Goal: Information Seeking & Learning: Compare options

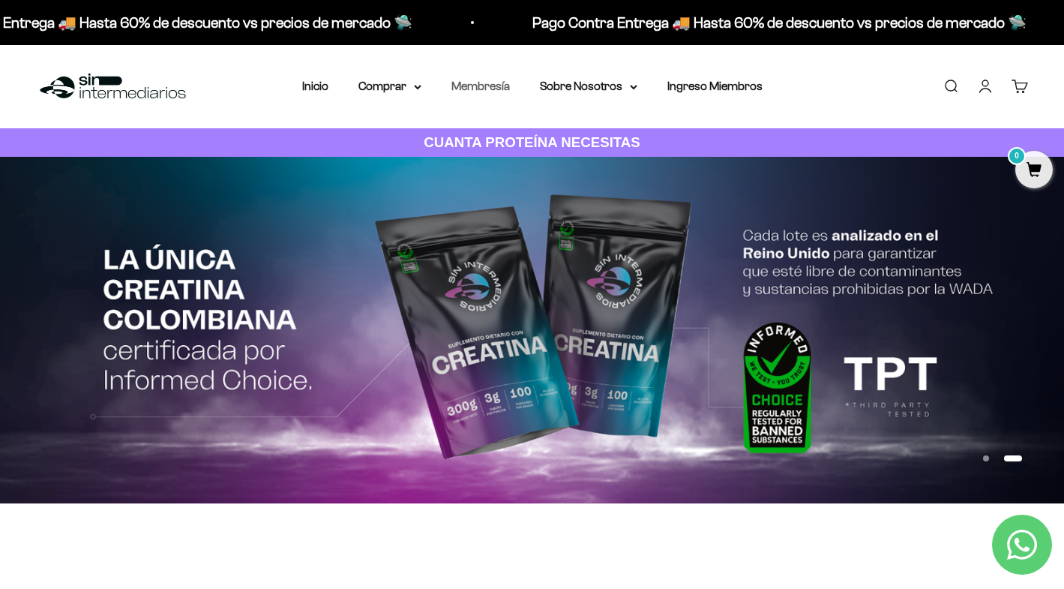
click at [494, 84] on link "Membresía" at bounding box center [480, 85] width 58 height 13
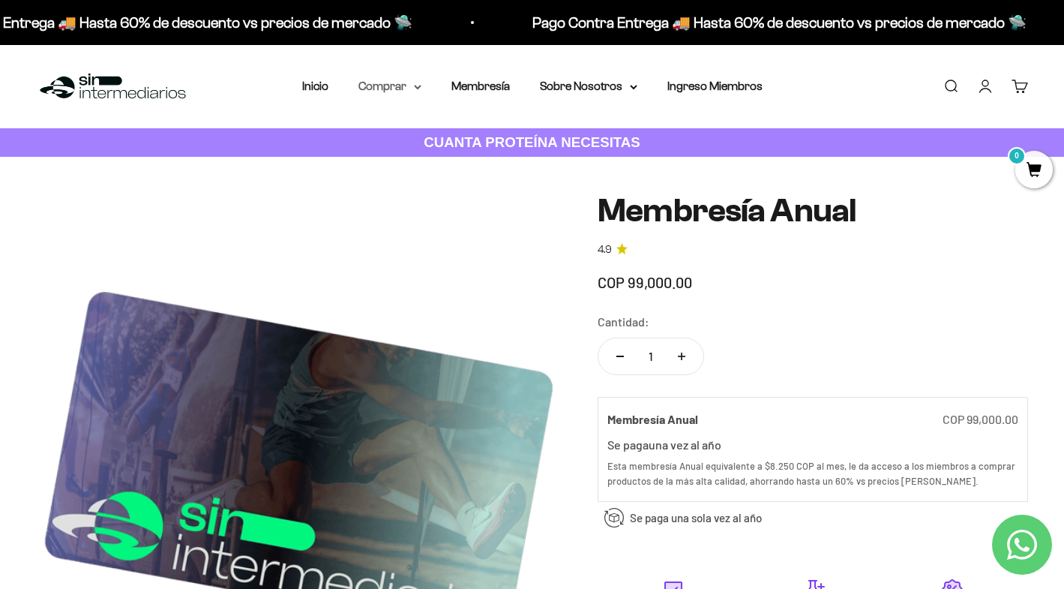
click at [364, 82] on summary "Comprar" at bounding box center [389, 85] width 63 height 19
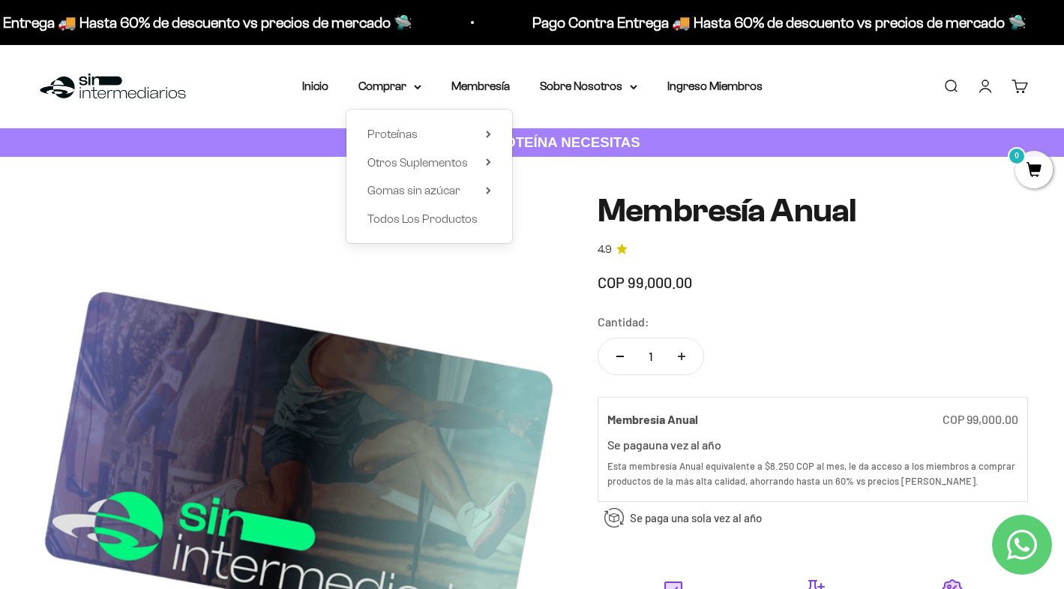
click at [394, 122] on div "Proteínas Ver Todos Whey Iso Vegan" at bounding box center [429, 175] width 166 height 133
click at [394, 130] on span "Proteínas" at bounding box center [392, 133] width 50 height 13
click at [533, 187] on span "Iso" at bounding box center [540, 190] width 15 height 13
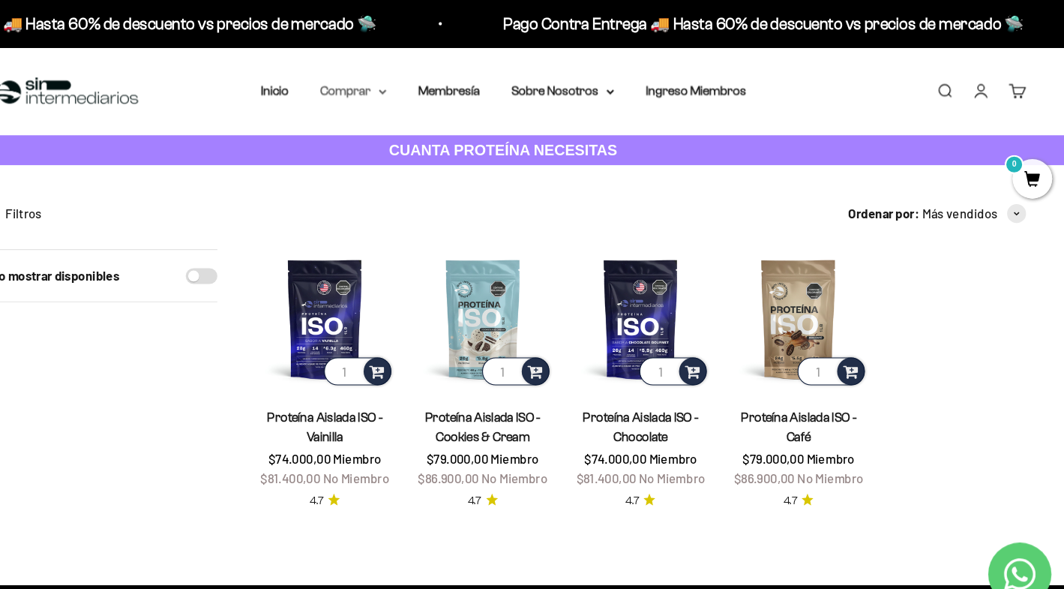
click at [358, 85] on summary "Comprar" at bounding box center [389, 85] width 63 height 19
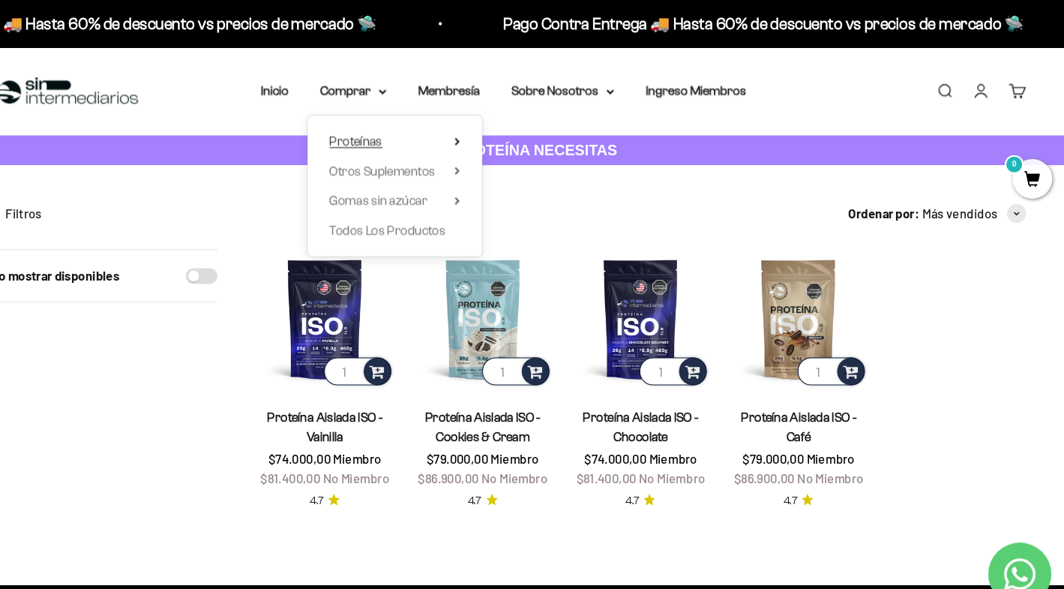
click at [367, 134] on span "Proteínas" at bounding box center [392, 133] width 50 height 13
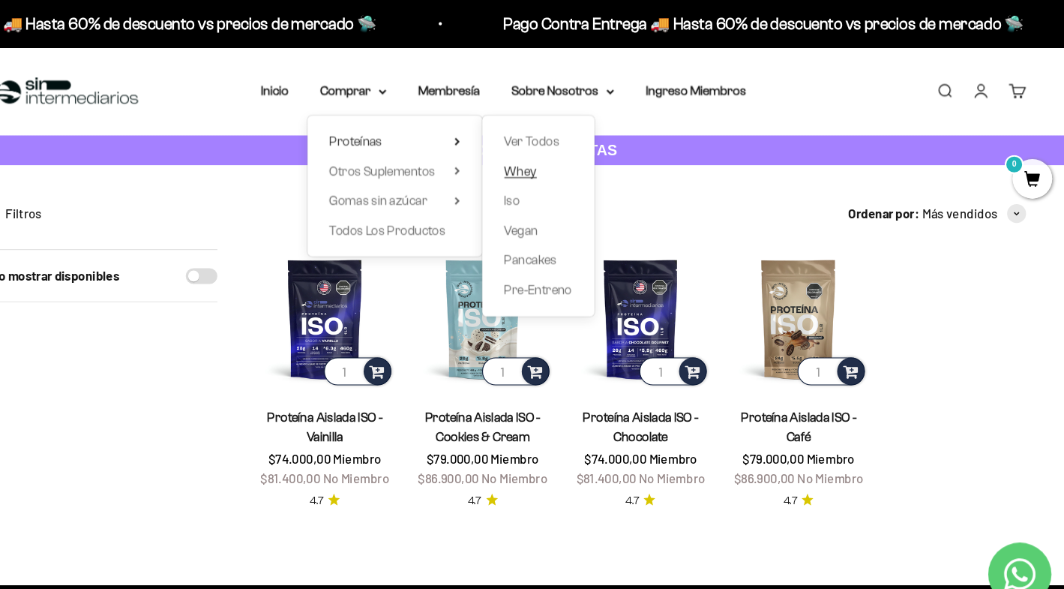
click at [533, 160] on span "Whey" at bounding box center [548, 162] width 31 height 13
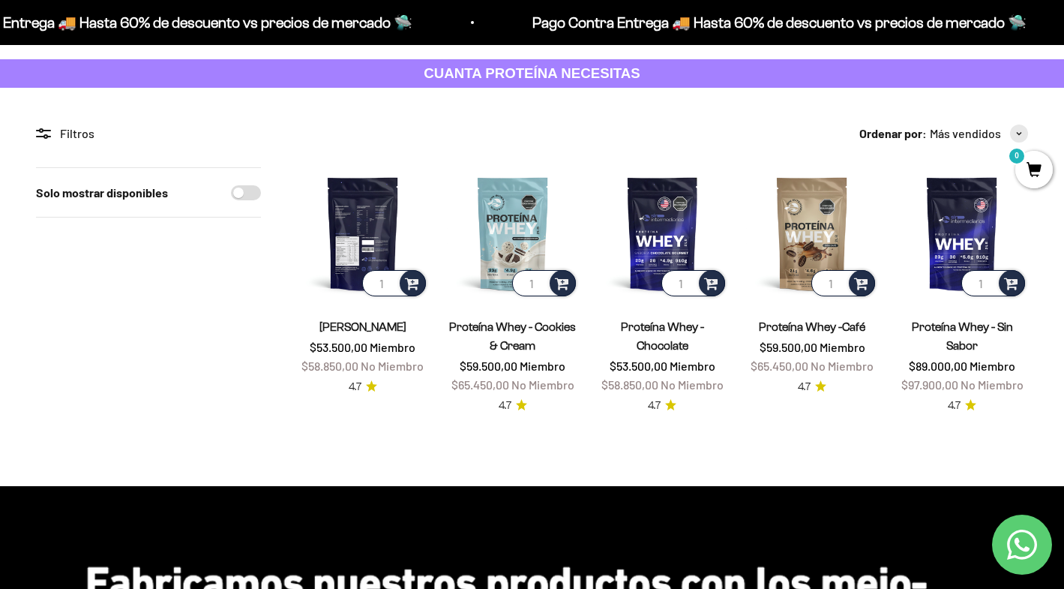
scroll to position [59, 0]
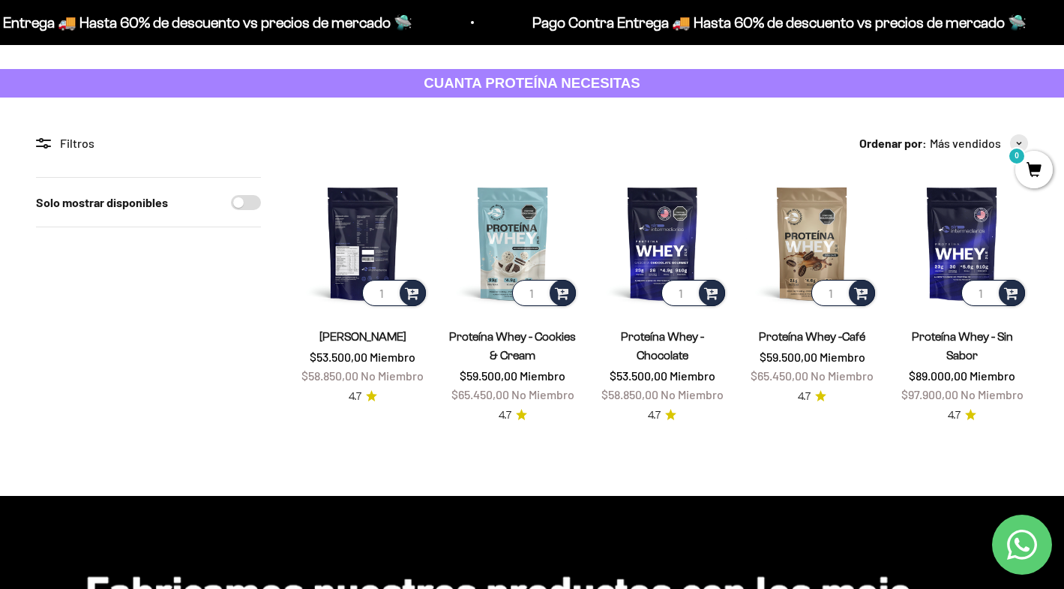
click at [367, 207] on img at bounding box center [363, 243] width 132 height 132
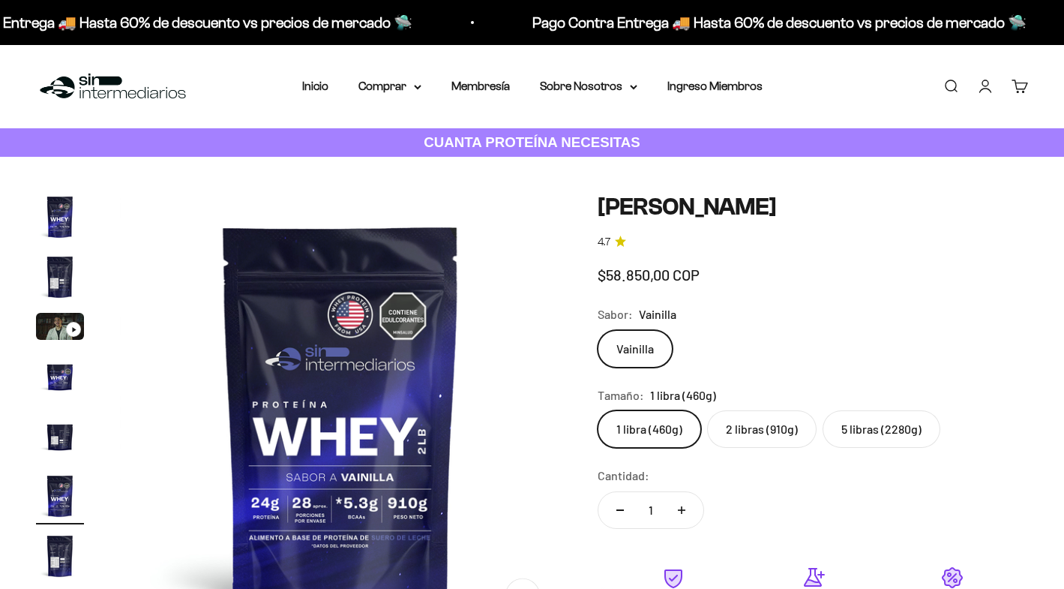
scroll to position [0, 2299]
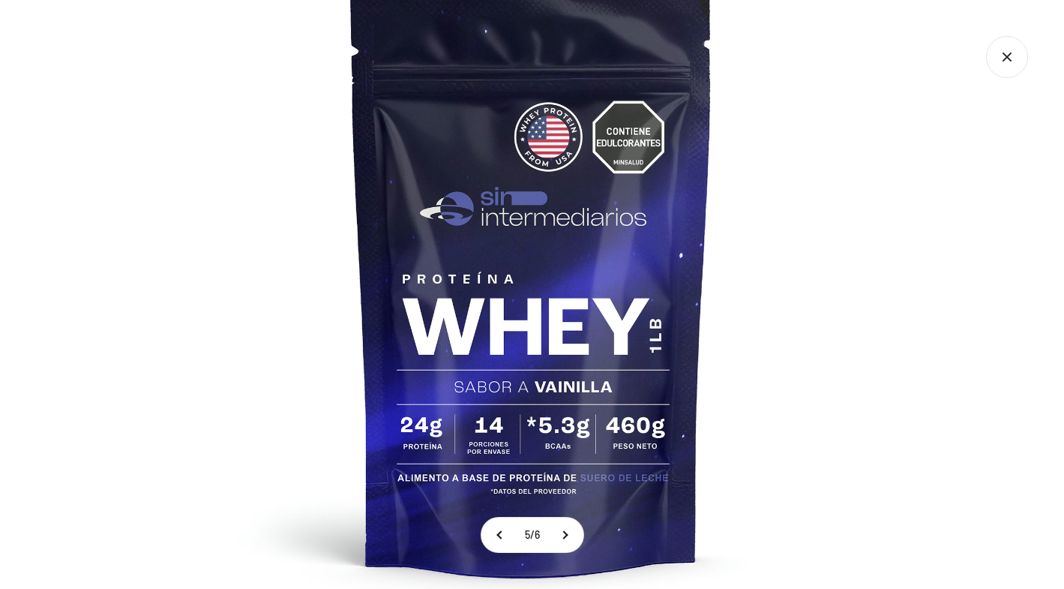
click at [746, 480] on img at bounding box center [531, 282] width 679 height 679
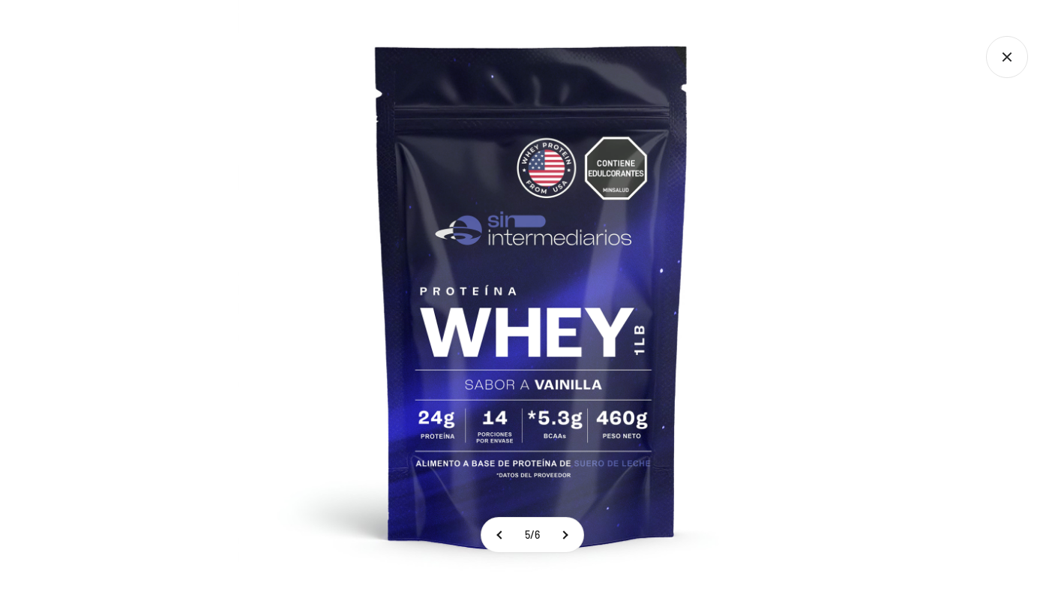
click at [746, 480] on img at bounding box center [532, 294] width 589 height 589
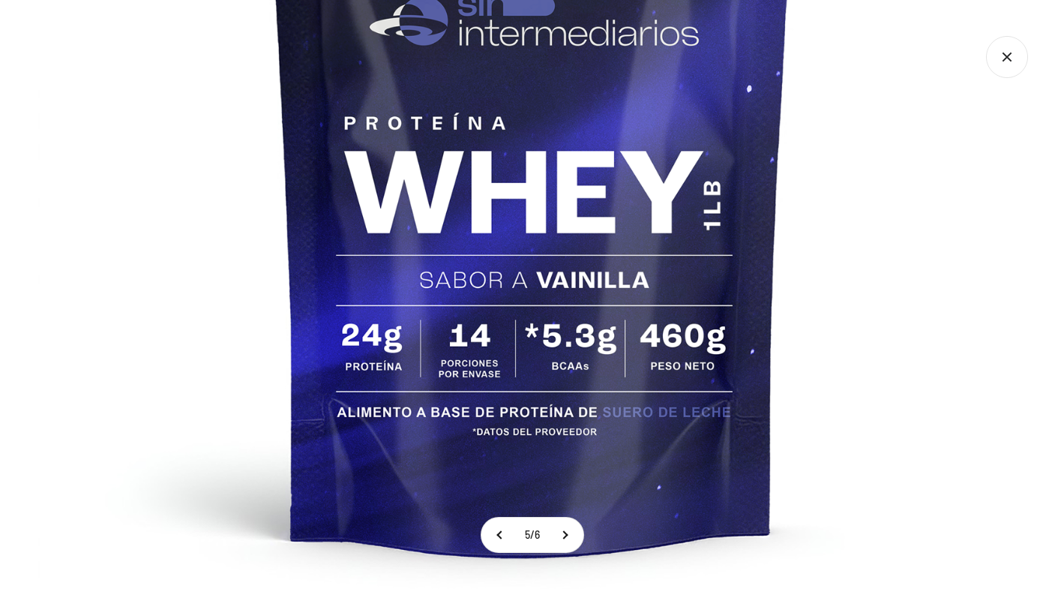
click at [737, 256] on img at bounding box center [532, 129] width 988 height 988
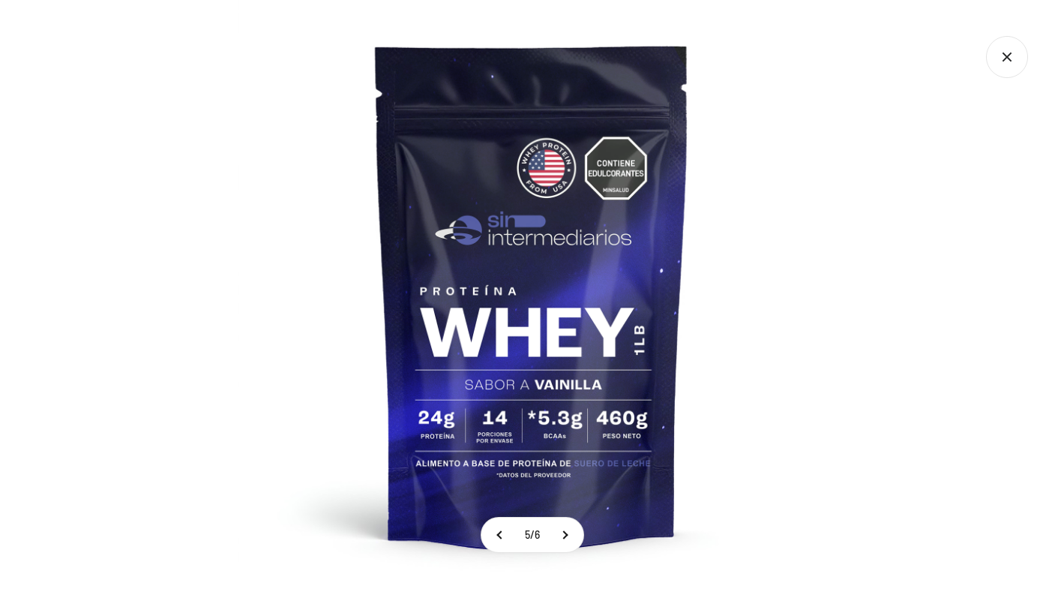
click at [1013, 48] on icon "Cerrar galería" at bounding box center [1007, 57] width 42 height 42
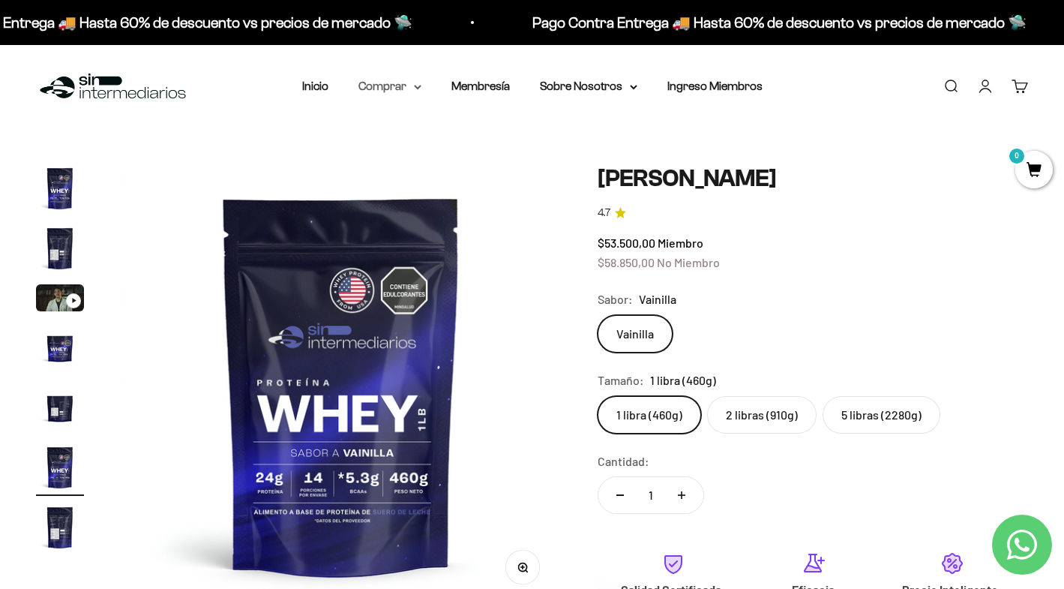
click at [391, 87] on summary "Comprar" at bounding box center [389, 85] width 63 height 19
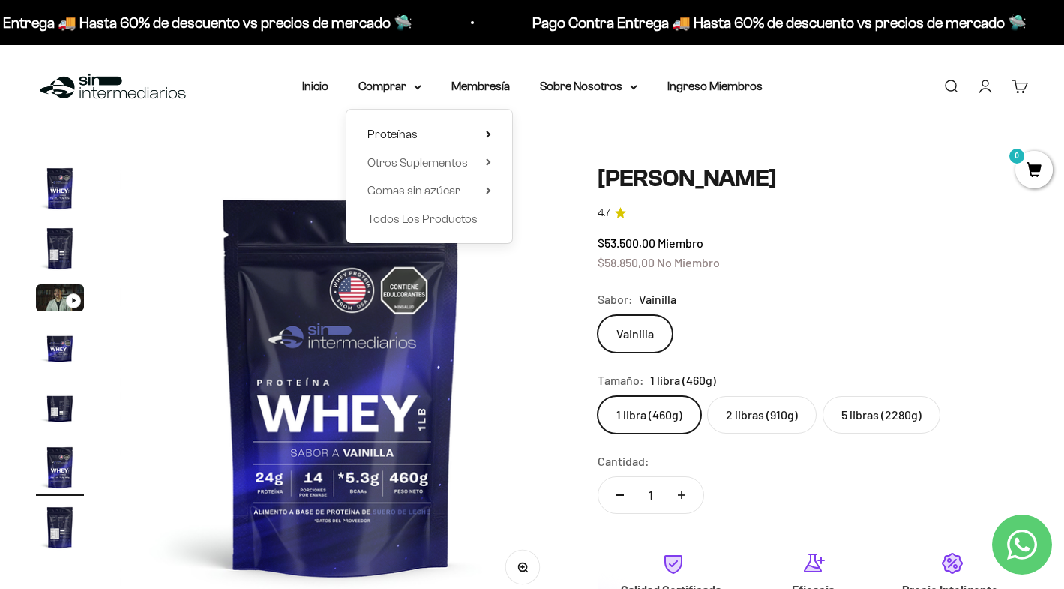
click at [410, 131] on summary "Proteínas" at bounding box center [429, 133] width 124 height 19
click at [538, 220] on span "Vegan" at bounding box center [549, 218] width 32 height 13
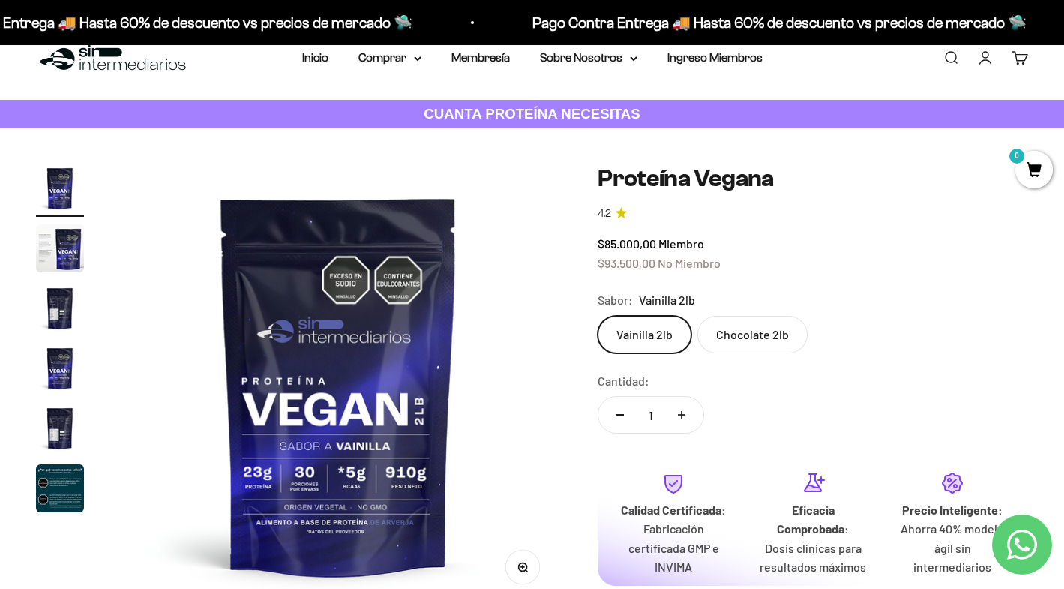
scroll to position [22, 0]
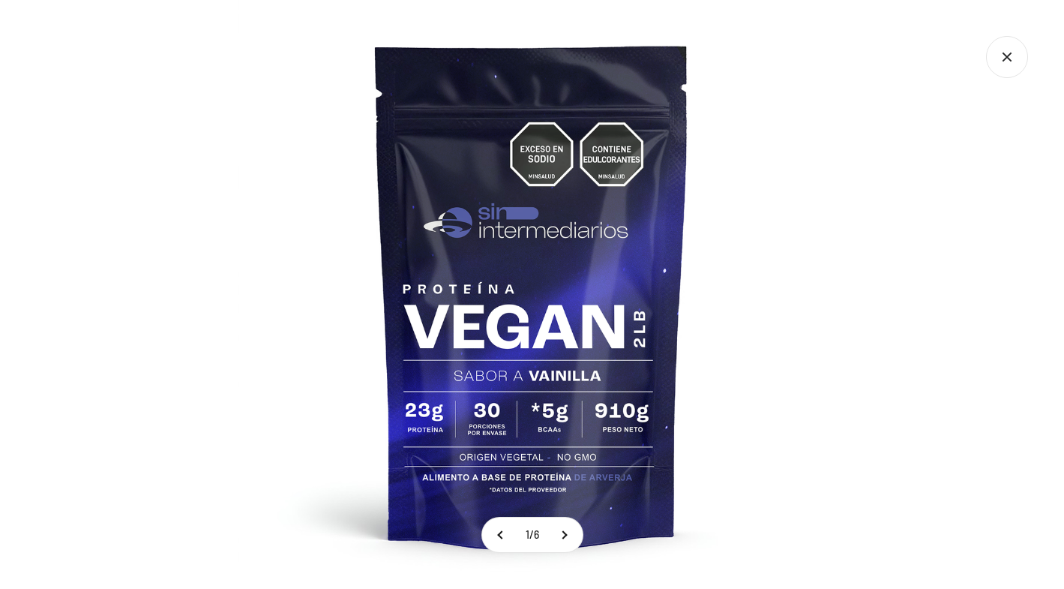
click at [733, 435] on img at bounding box center [532, 294] width 589 height 589
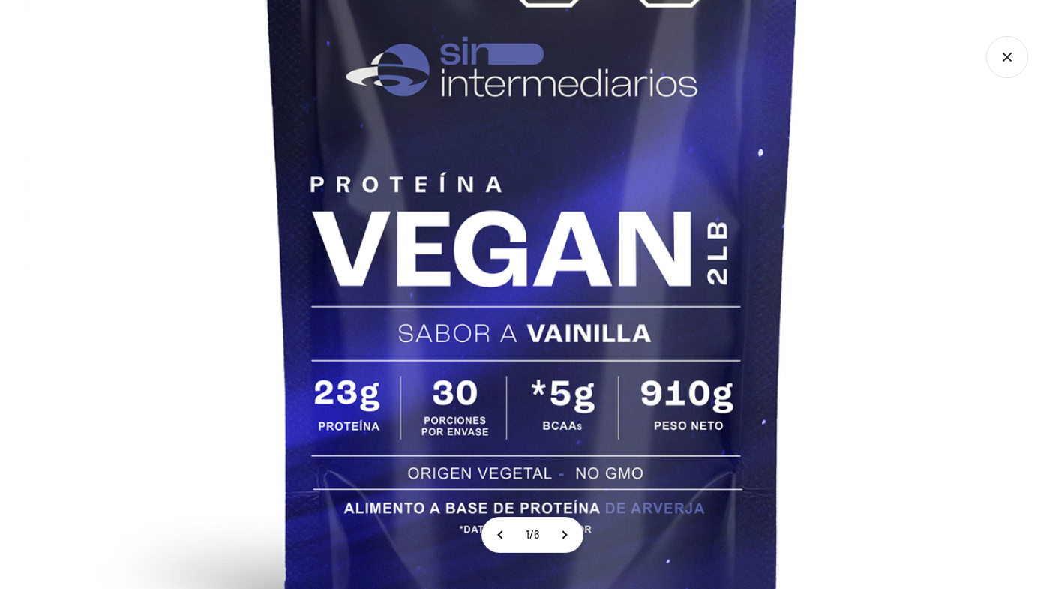
click at [670, 359] on img at bounding box center [532, 193] width 1012 height 1012
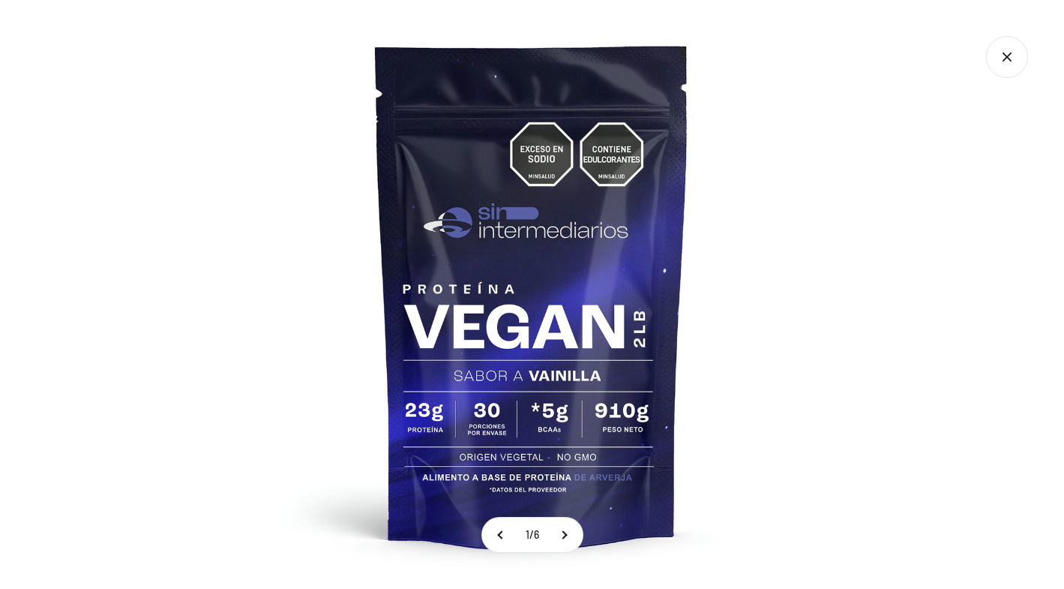
click at [1023, 64] on icon "Cerrar galería" at bounding box center [1007, 57] width 42 height 42
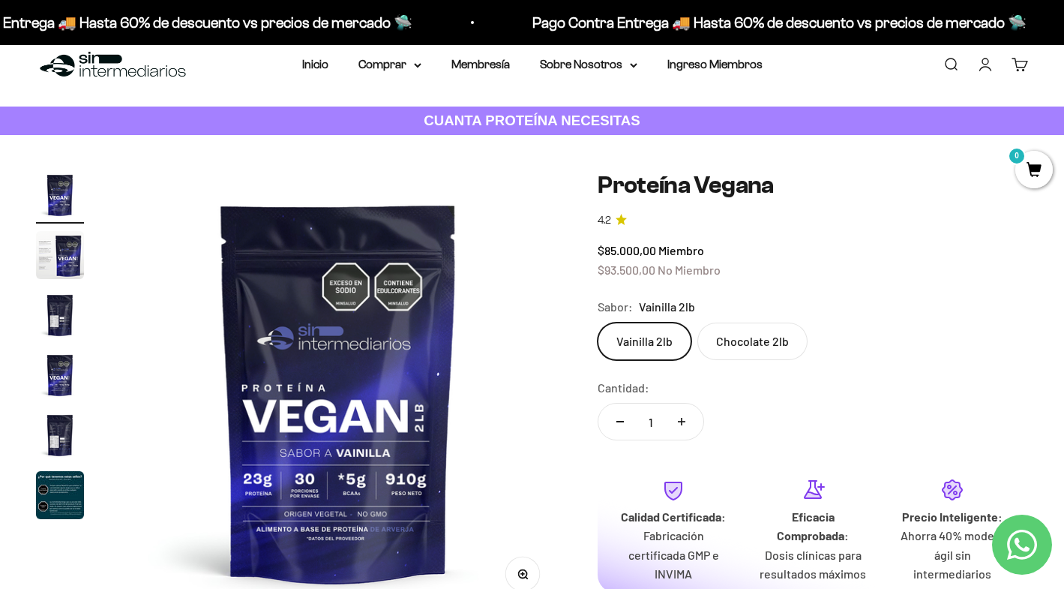
scroll to position [0, 0]
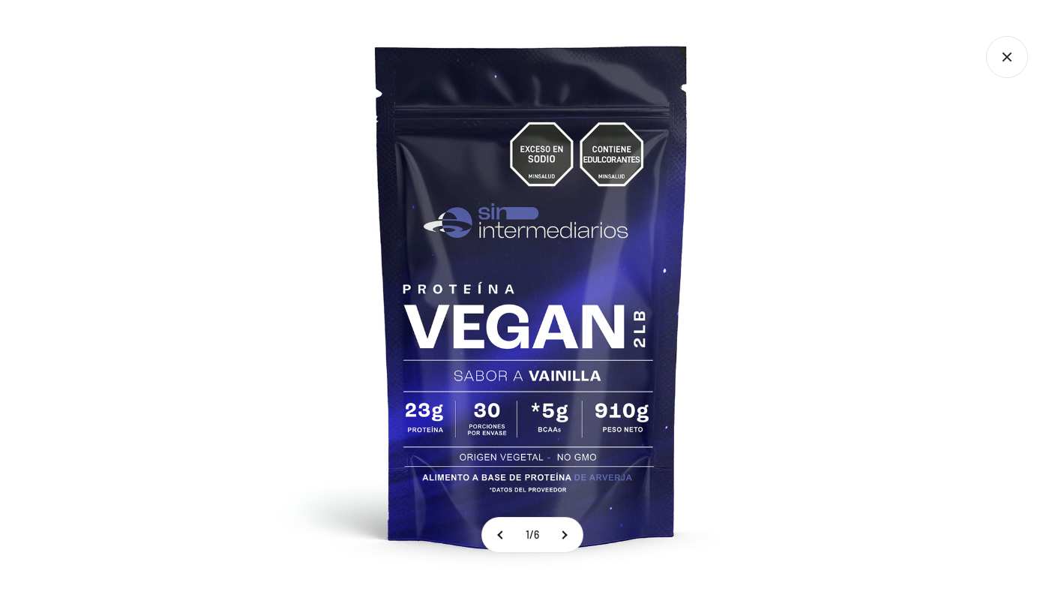
click at [312, 460] on img at bounding box center [532, 294] width 589 height 589
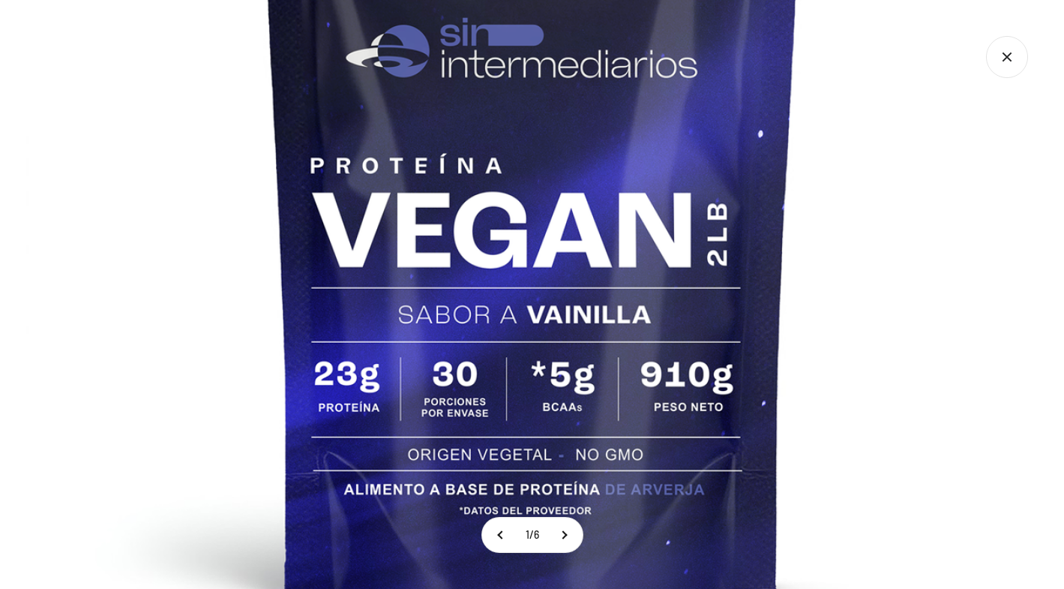
click at [347, 436] on img at bounding box center [532, 175] width 1012 height 1012
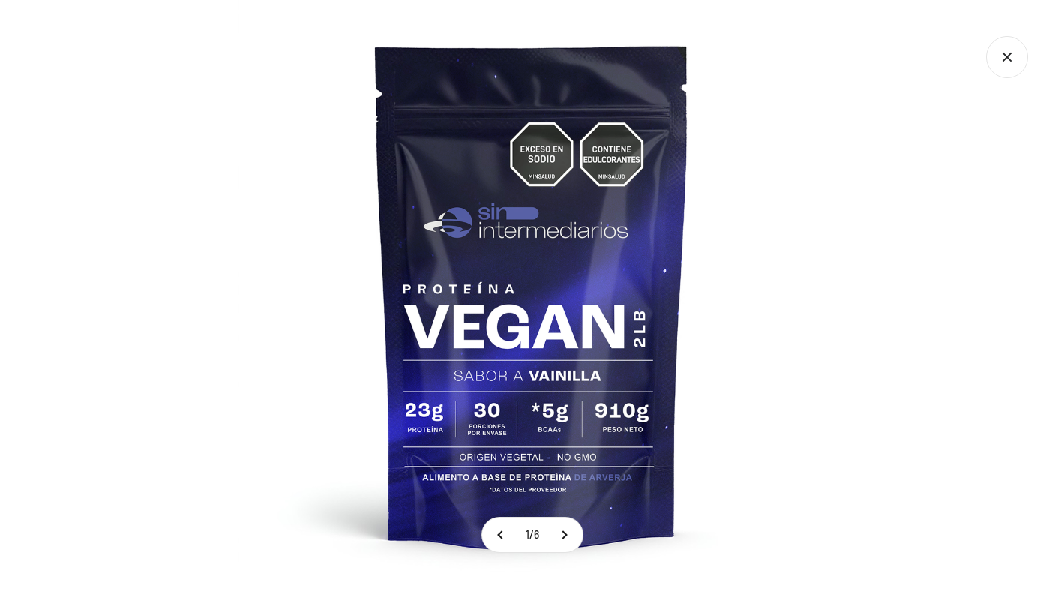
click at [1009, 51] on icon "Cerrar galería" at bounding box center [1007, 57] width 42 height 42
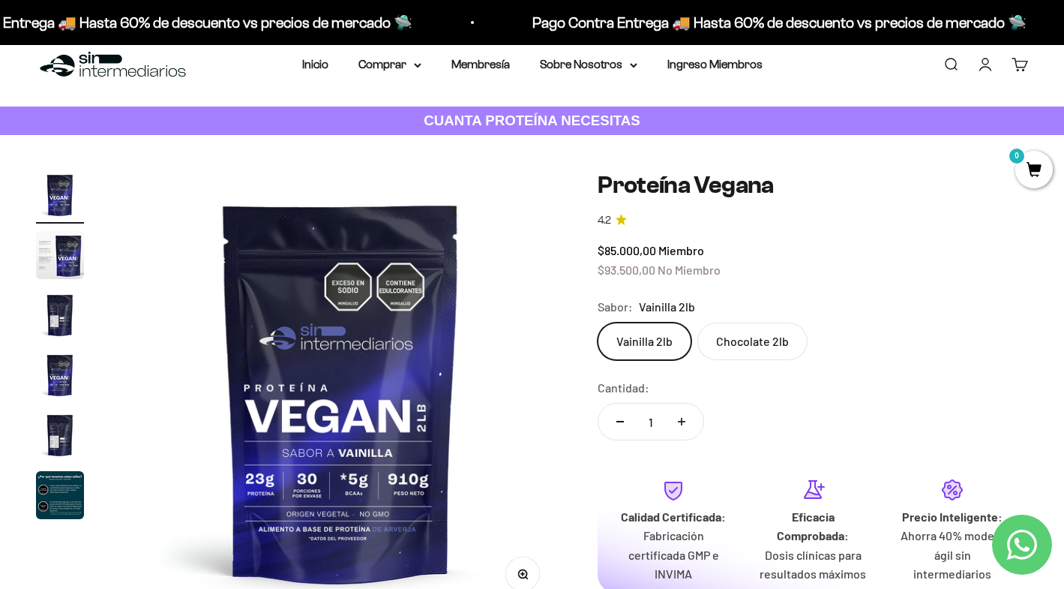
click at [55, 256] on img "Ir al artículo 2" at bounding box center [60, 255] width 48 height 48
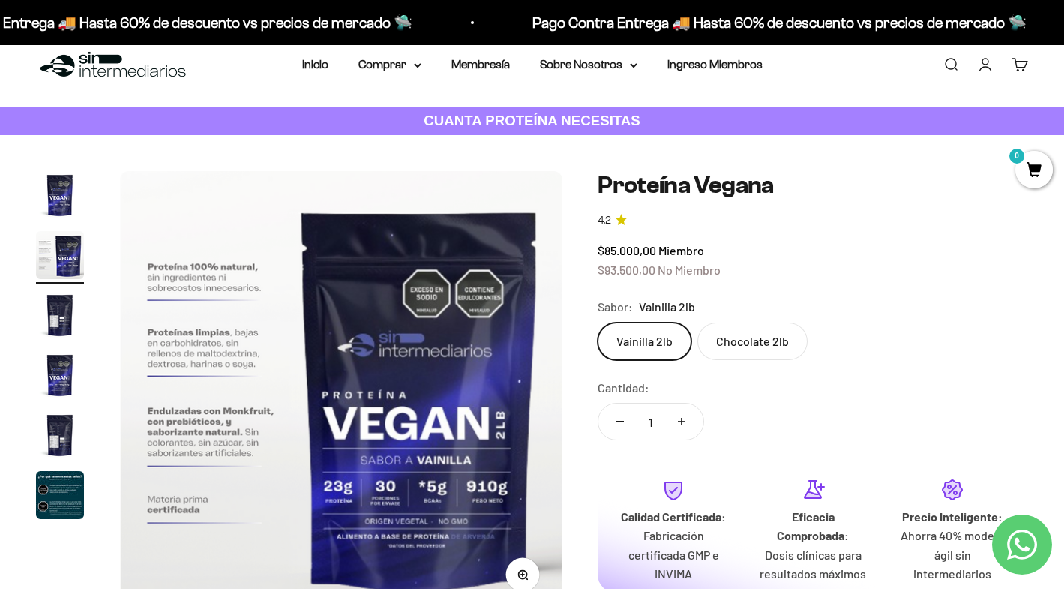
click at [65, 334] on img "Ir al artículo 3" at bounding box center [60, 315] width 48 height 48
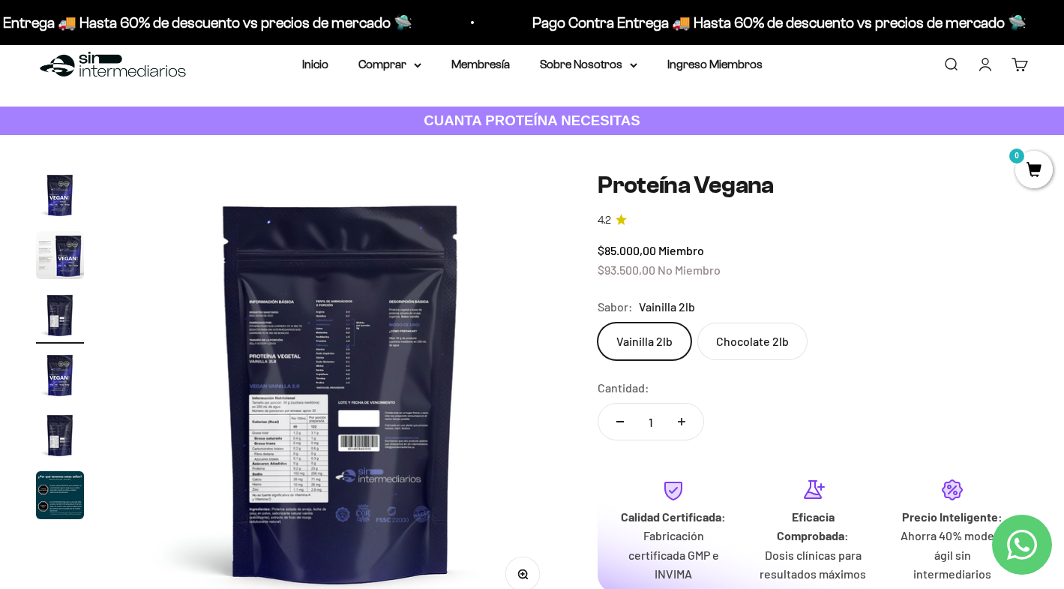
click at [73, 425] on img "Ir al artículo 5" at bounding box center [60, 435] width 48 height 48
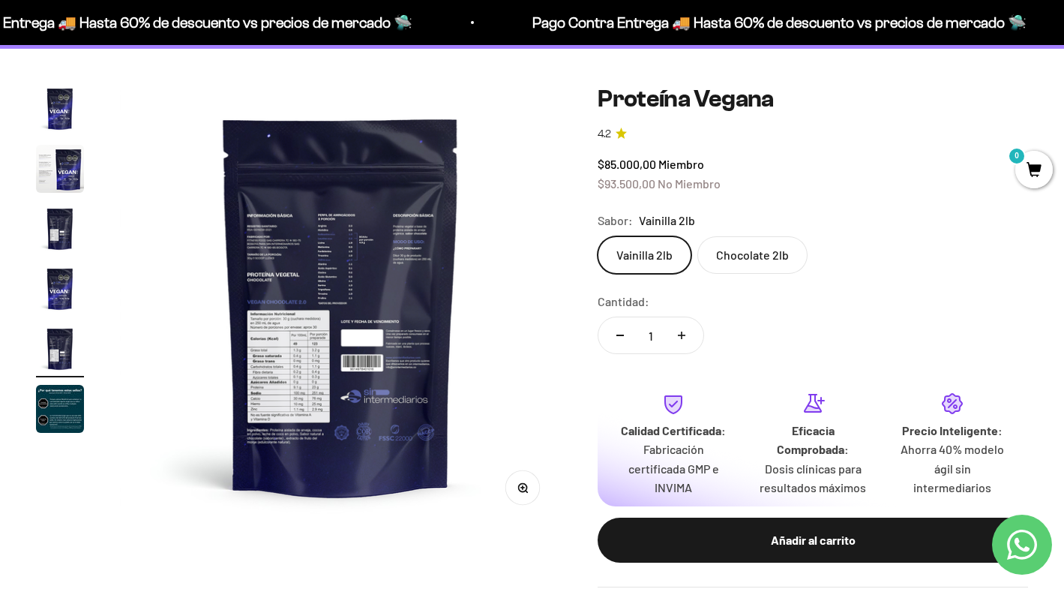
scroll to position [109, 0]
